Goal: Register for event/course

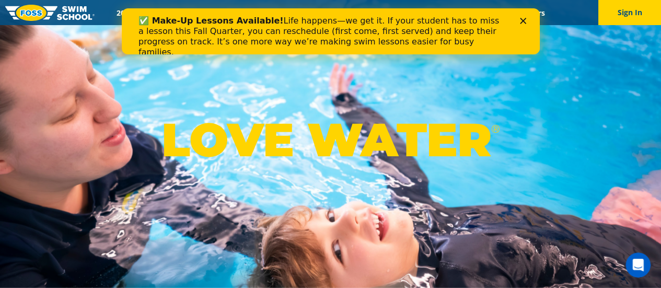
click at [519, 21] on icon "Close" at bounding box center [522, 21] width 6 height 6
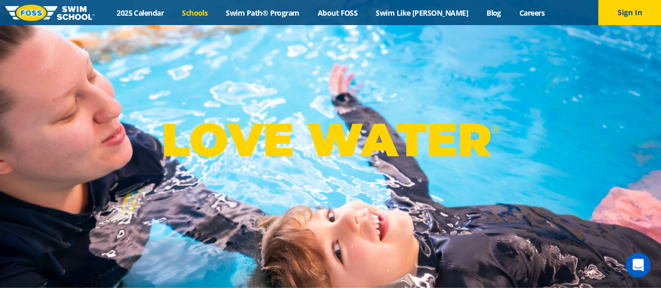
click at [217, 9] on link "Schools" at bounding box center [195, 13] width 44 height 10
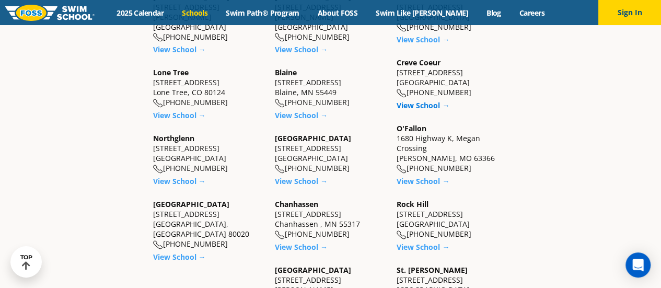
scroll to position [358, 0]
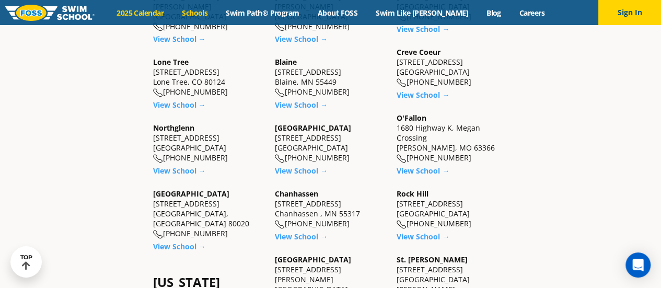
click at [160, 10] on link "2025 Calendar" at bounding box center [140, 13] width 65 height 10
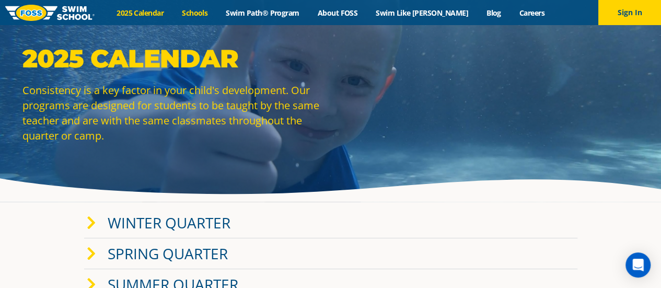
click at [197, 11] on link "Schools" at bounding box center [195, 13] width 44 height 10
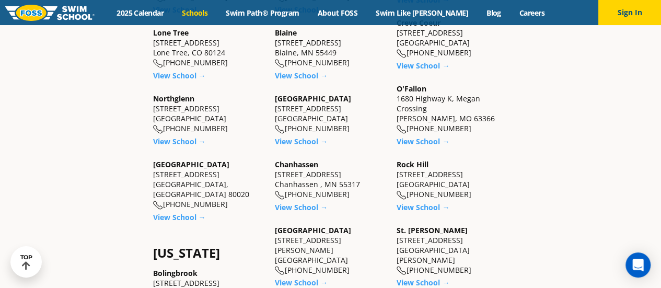
scroll to position [389, 0]
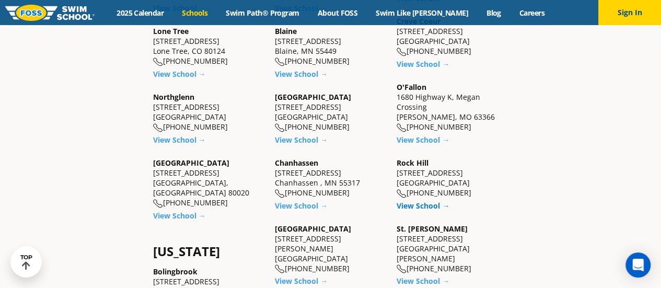
click at [410, 202] on link "View School →" at bounding box center [422, 206] width 53 height 10
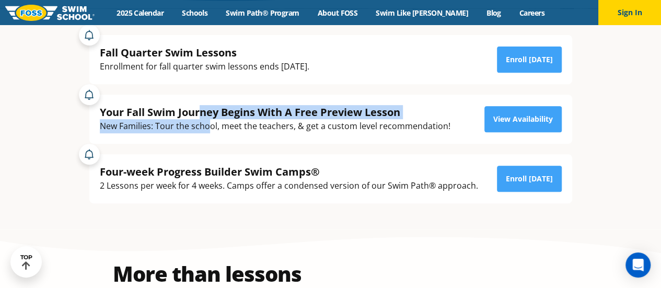
drag, startPoint x: 202, startPoint y: 111, endPoint x: 211, endPoint y: 128, distance: 19.2
click at [211, 128] on div "Your Fall Swim Journey Begins With A Free Preview Lesson New Families: Tour the…" at bounding box center [275, 119] width 351 height 28
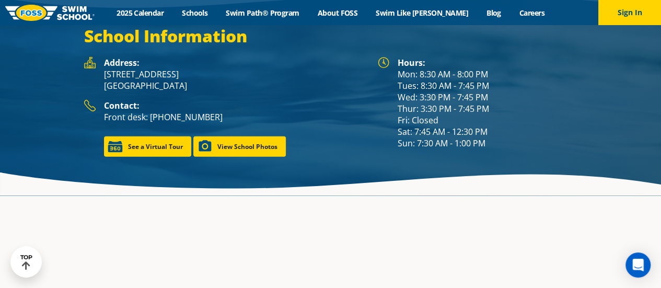
scroll to position [1390, 0]
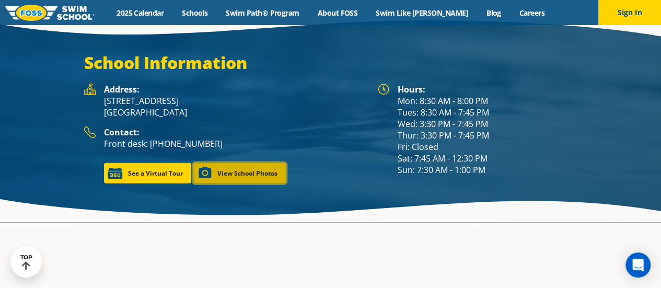
click at [238, 163] on link "View School Photos" at bounding box center [239, 173] width 92 height 20
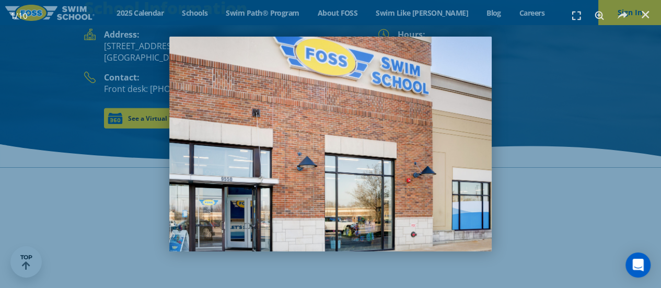
scroll to position [1308, 0]
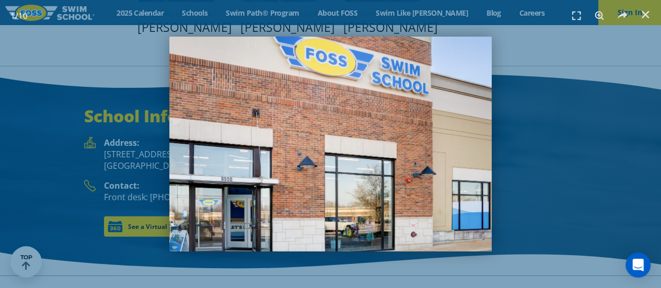
click at [562, 184] on div "1 / 10" at bounding box center [331, 144] width 588 height 215
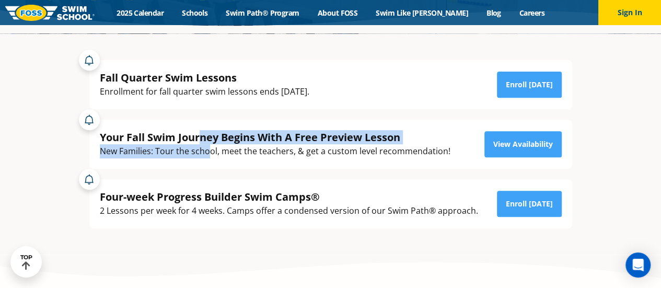
scroll to position [168, 0]
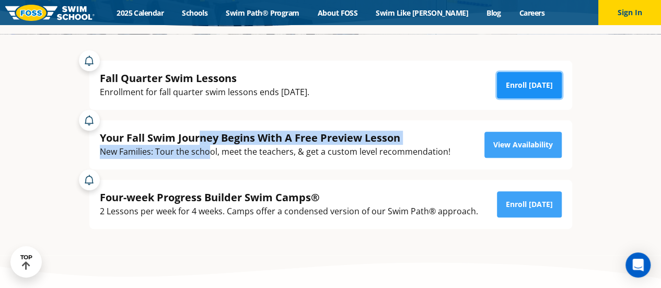
click at [542, 78] on link "Enroll [DATE]" at bounding box center [529, 85] width 65 height 26
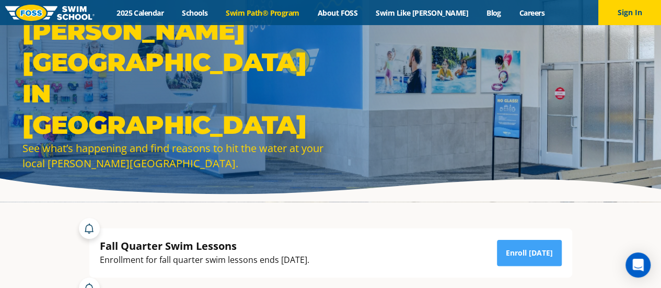
click at [269, 16] on link "Swim Path® Program" at bounding box center [262, 13] width 91 height 10
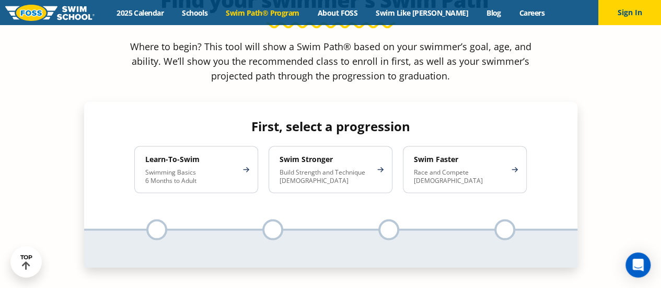
scroll to position [904, 0]
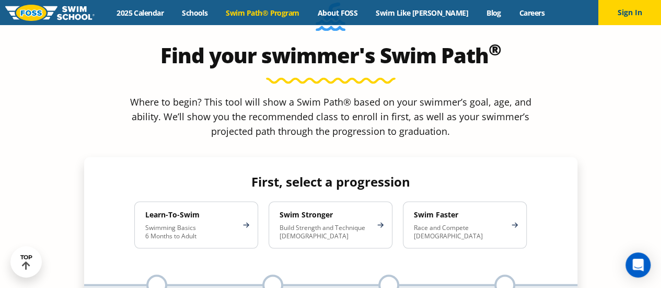
click at [248, 201] on div "Learn-To-Swim Swimming Basics 6 Months to Adult" at bounding box center [196, 224] width 124 height 47
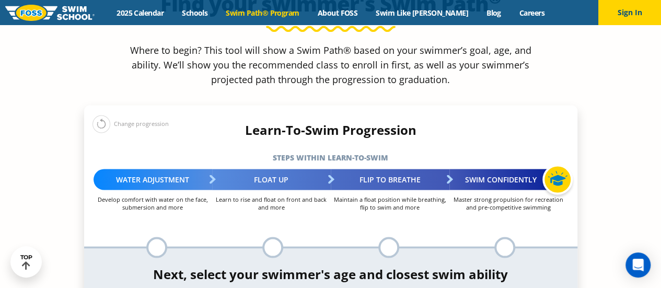
scroll to position [956, 0]
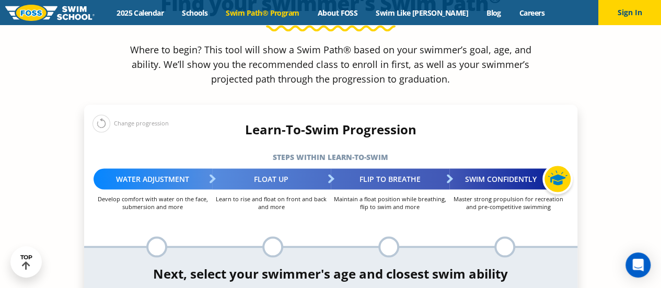
select select "4-years"
select select "4-years-when-in-the-water-reliant-on-a-life-jacket-or-floatation-device"
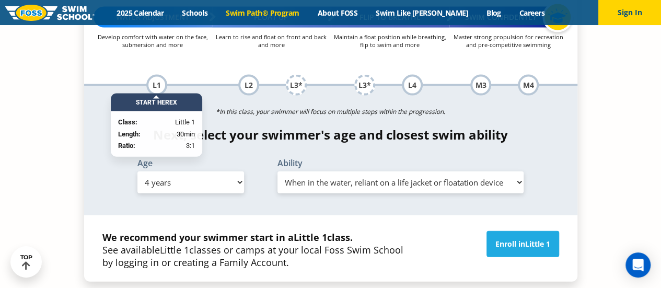
scroll to position [1118, 0]
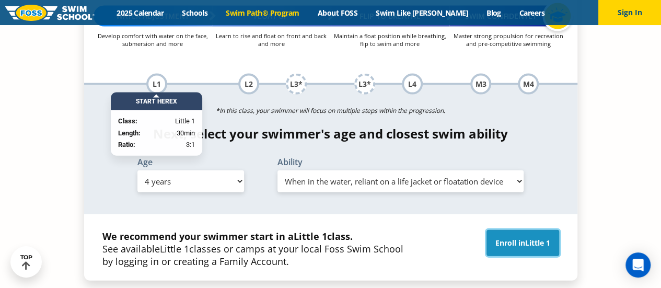
click at [509, 230] on link "Enroll in Little 1" at bounding box center [522, 243] width 73 height 26
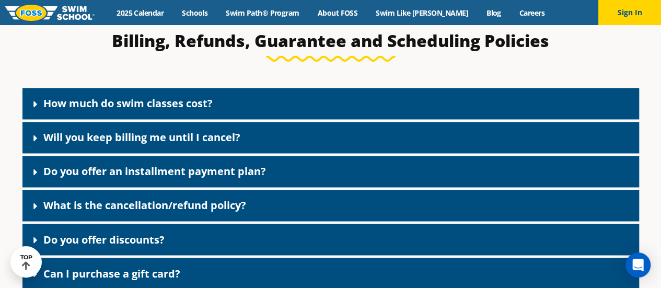
scroll to position [778, 0]
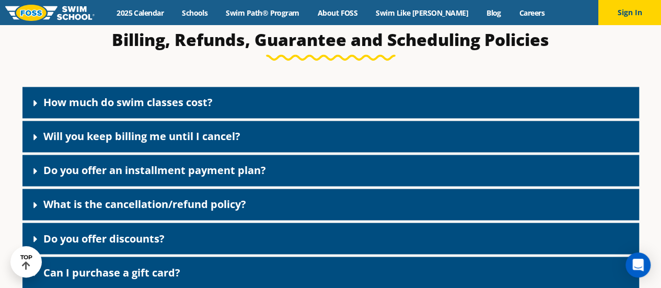
click at [169, 90] on div "How much do swim classes cost?" at bounding box center [330, 102] width 616 height 31
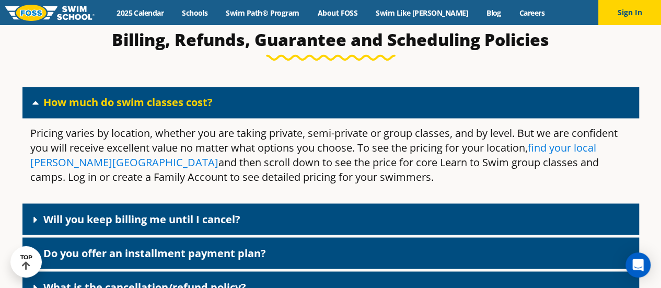
click at [67, 167] on link "find your local Foss Swim School" at bounding box center [313, 155] width 566 height 29
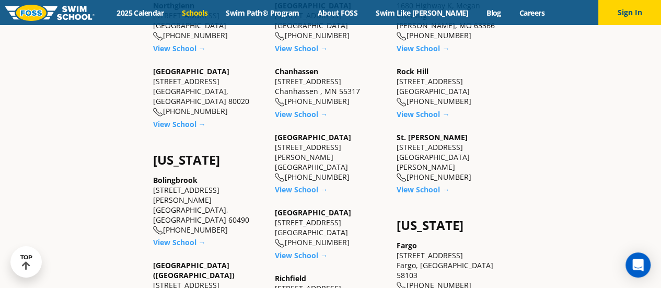
scroll to position [480, 0]
click at [418, 109] on link "View School →" at bounding box center [422, 114] width 53 height 10
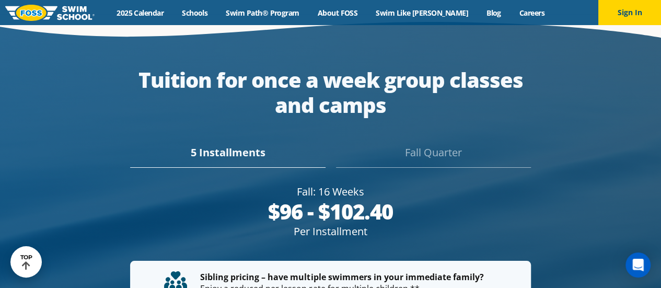
scroll to position [1816, 0]
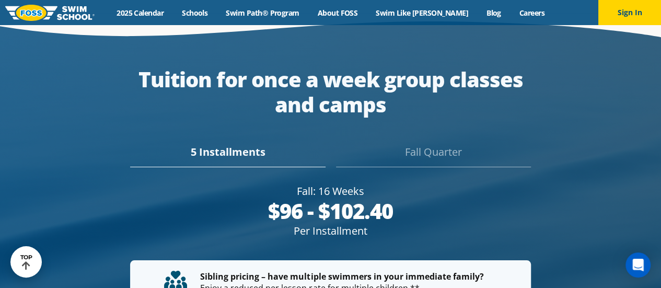
click at [418, 144] on div "Fall Quarter" at bounding box center [433, 155] width 195 height 23
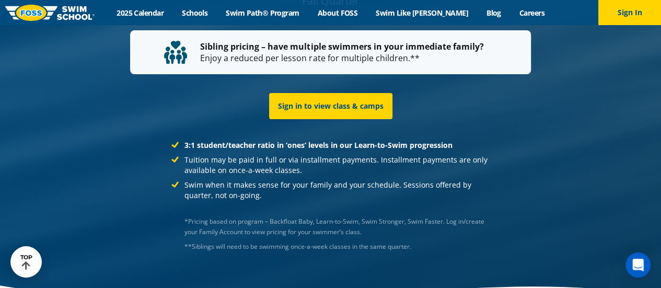
scroll to position [2031, 0]
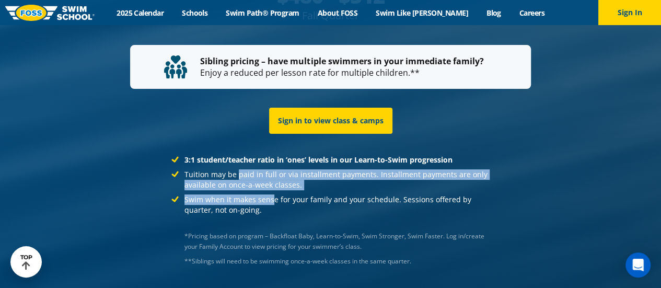
drag, startPoint x: 236, startPoint y: 147, endPoint x: 272, endPoint y: 165, distance: 39.7
click at [272, 165] on ul "3:1 student/teacher ratio in ‘ones’ levels in our Learn-to-Swim progression Tui…" at bounding box center [330, 185] width 318 height 61
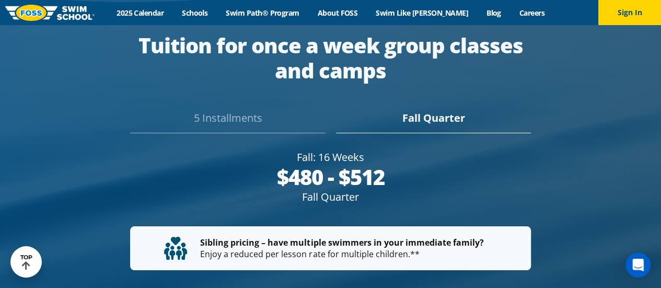
scroll to position [1849, 0]
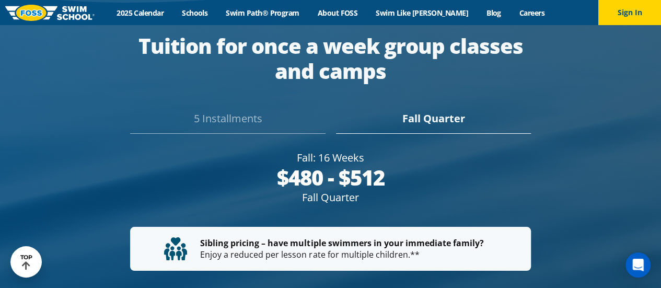
click at [258, 111] on div "5 Installments" at bounding box center [227, 122] width 195 height 23
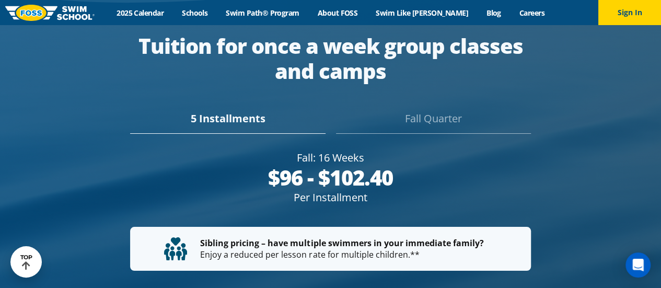
click at [401, 97] on div "5 Installments [GEOGRAPHIC_DATA]" at bounding box center [330, 115] width 493 height 37
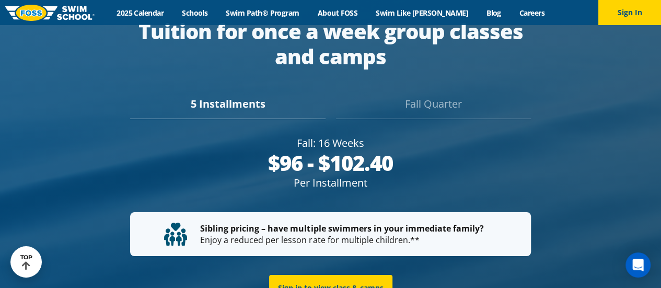
click at [411, 96] on div "Fall Quarter" at bounding box center [433, 107] width 195 height 23
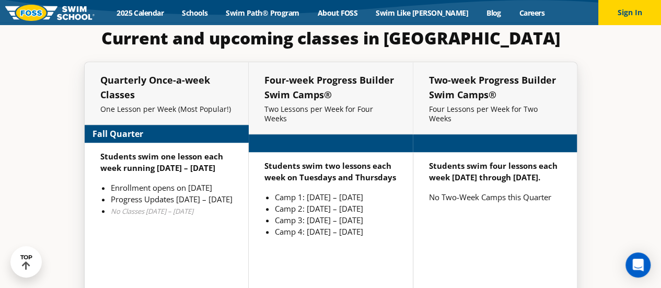
scroll to position [2317, 0]
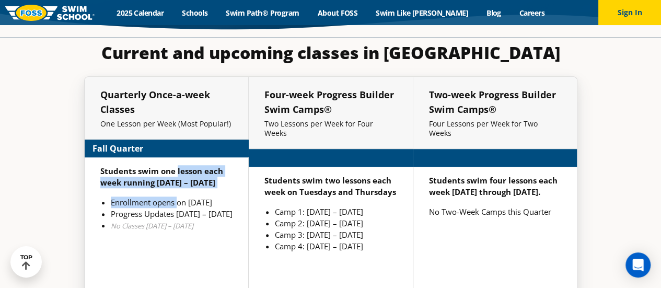
drag, startPoint x: 177, startPoint y: 159, endPoint x: 178, endPoint y: 175, distance: 15.7
click at [178, 175] on div "Students swim one lesson each week running [DATE] – [DATE] Enrollment opens on …" at bounding box center [167, 240] width 164 height 167
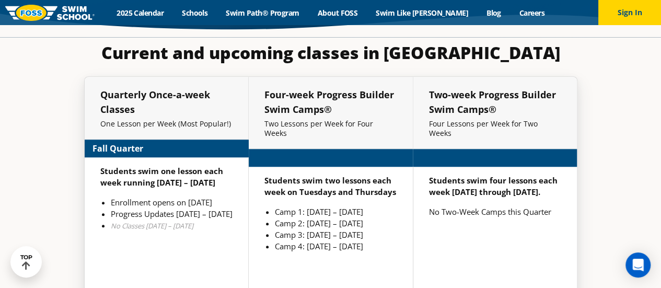
click at [188, 208] on li "Progress Updates [DATE] – [DATE]" at bounding box center [172, 213] width 122 height 11
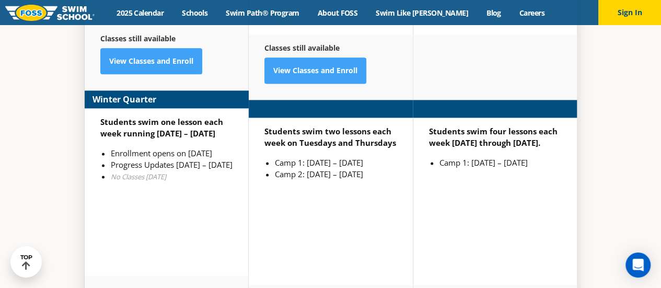
scroll to position [2631, 0]
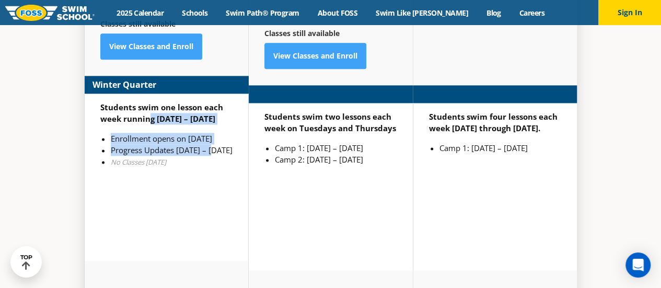
drag, startPoint x: 149, startPoint y: 103, endPoint x: 215, endPoint y: 136, distance: 73.6
click at [215, 136] on div "Students swim one lesson each week running [DATE] – [DATE] Enrollment opens on …" at bounding box center [167, 177] width 164 height 167
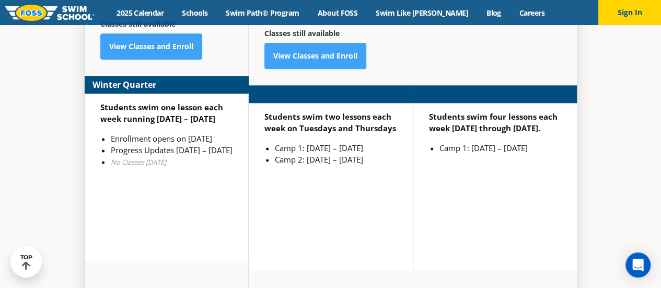
click at [215, 156] on li "No Classes [DATE]" at bounding box center [172, 161] width 122 height 11
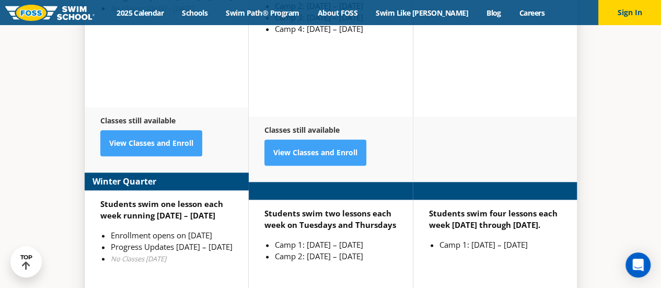
scroll to position [2535, 0]
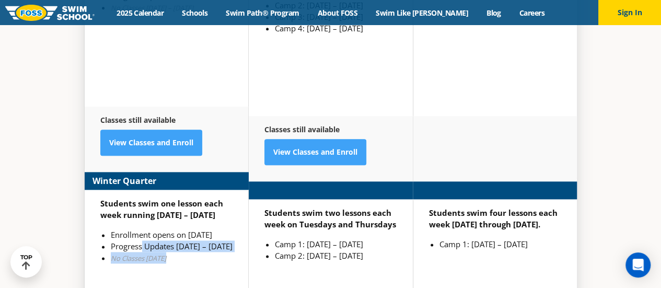
drag, startPoint x: 179, startPoint y: 231, endPoint x: 141, endPoint y: 218, distance: 39.8
click at [141, 229] on ul "Enrollment opens on [DATE] Progress Updates [DATE] – [DATE] No Classes [DATE]" at bounding box center [166, 246] width 132 height 34
click at [162, 229] on li "Enrollment opens on [DATE]" at bounding box center [172, 234] width 122 height 11
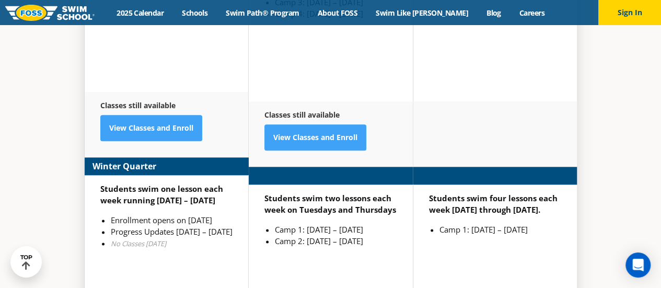
scroll to position [2564, 0]
